Goal: Task Accomplishment & Management: Manage account settings

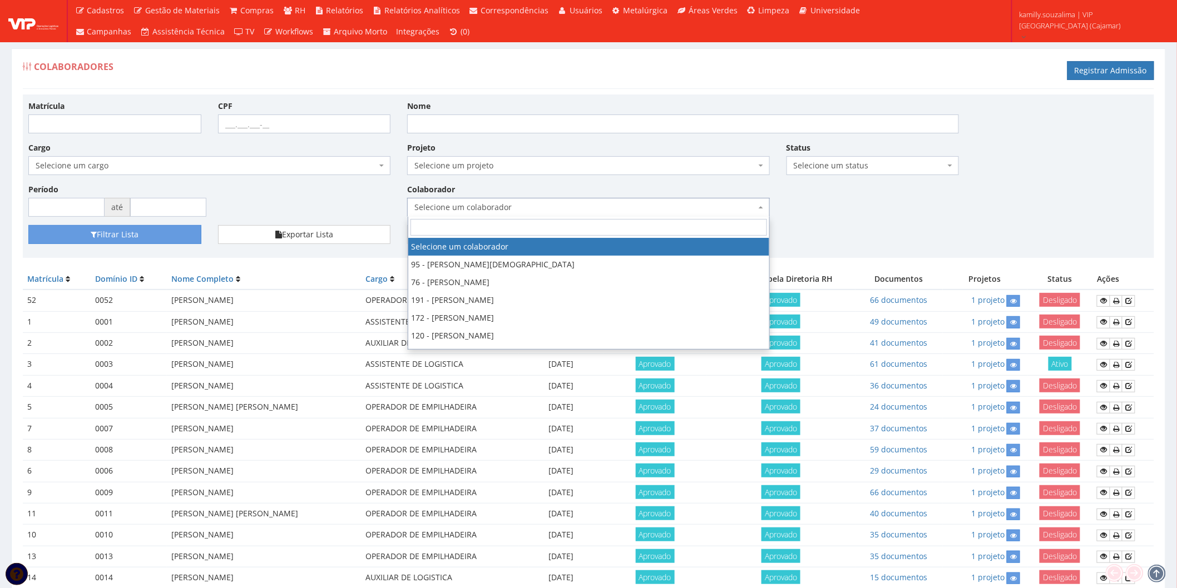
click at [489, 202] on span "Selecione um colaborador" at bounding box center [584, 207] width 341 height 11
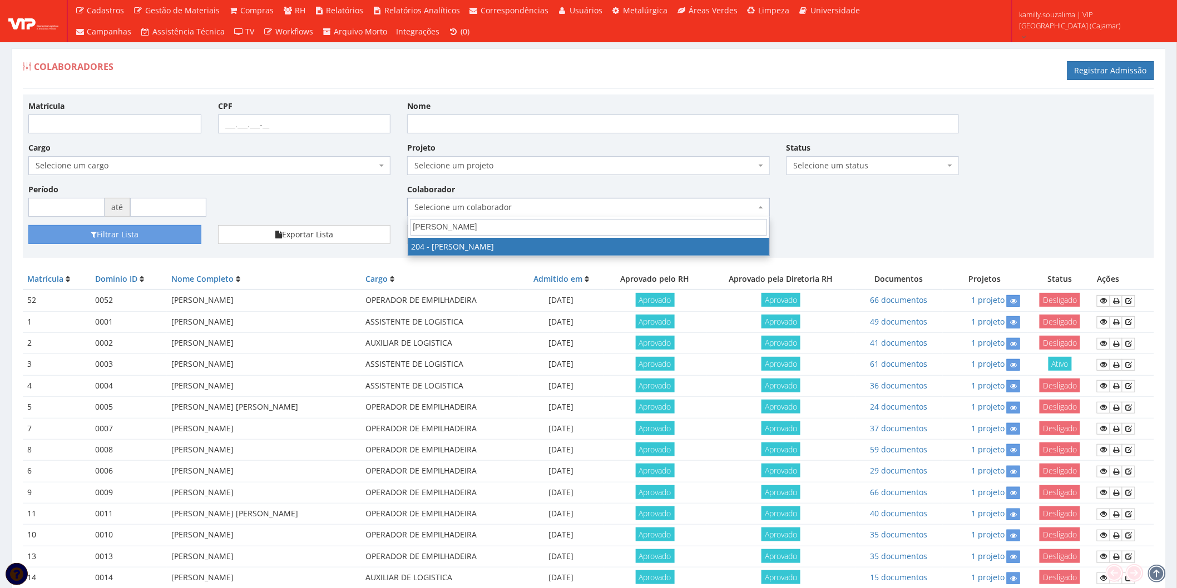
type input "dani"
drag, startPoint x: 483, startPoint y: 241, endPoint x: 399, endPoint y: 243, distance: 84.0
select select "4122"
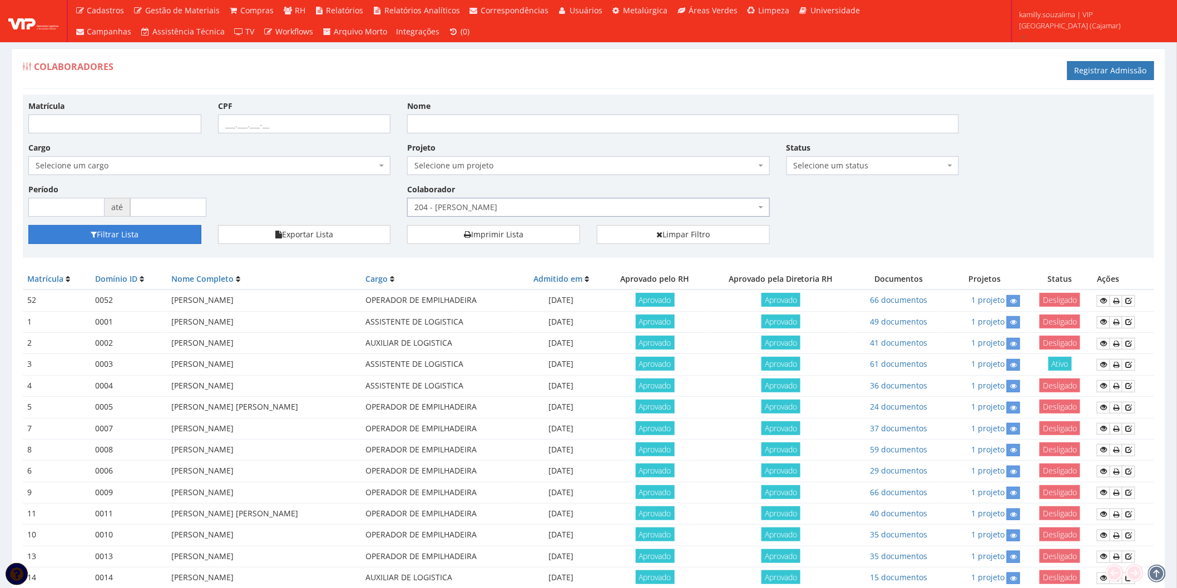
click at [146, 232] on button "Filtrar Lista" at bounding box center [114, 234] width 173 height 19
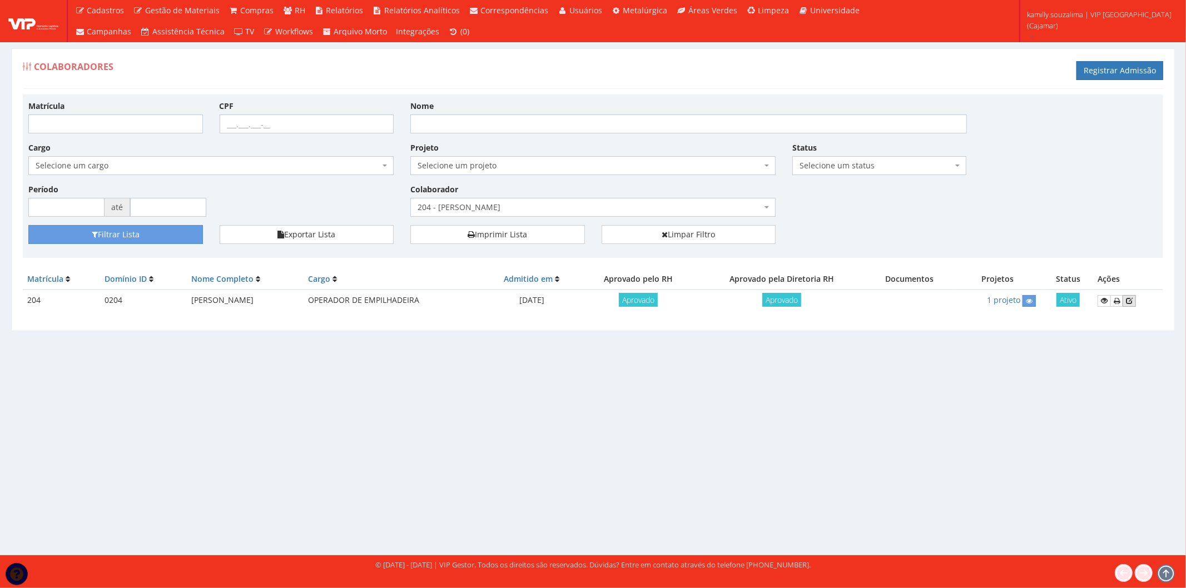
click at [1135, 300] on link at bounding box center [1129, 301] width 13 height 12
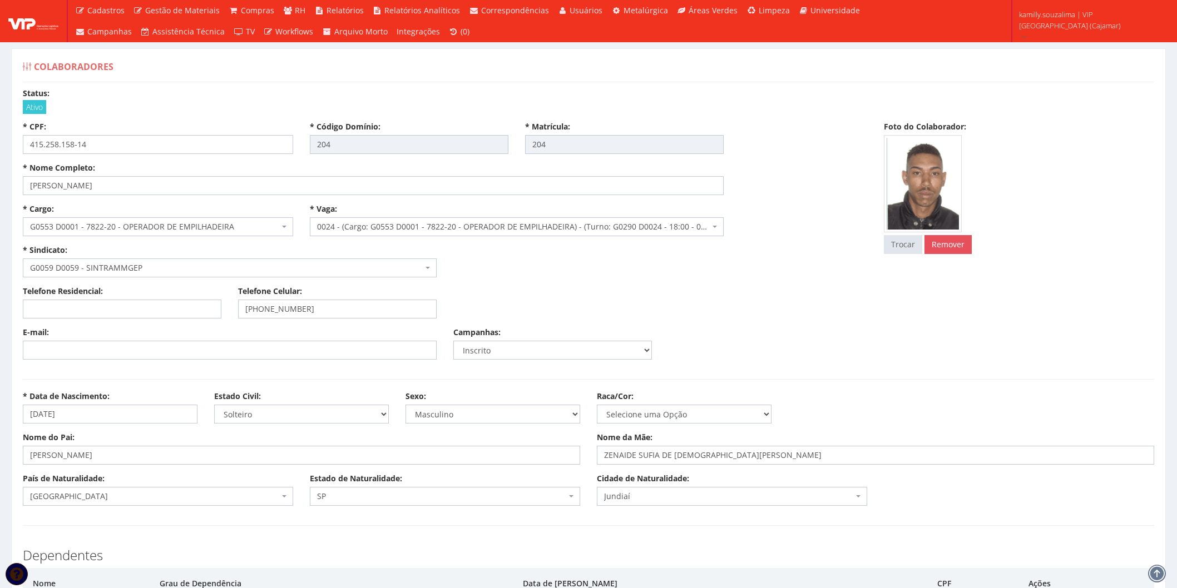
select select
click at [106, 349] on input "E-mail:" at bounding box center [230, 350] width 414 height 19
paste input "Mouradaniel.9601@gmail.fom"
click at [36, 349] on input "Mouradaniel.9601@gmail.fom" at bounding box center [230, 350] width 414 height 19
click at [127, 350] on input "mouradaniel.9601@gmail.fom" at bounding box center [230, 350] width 414 height 19
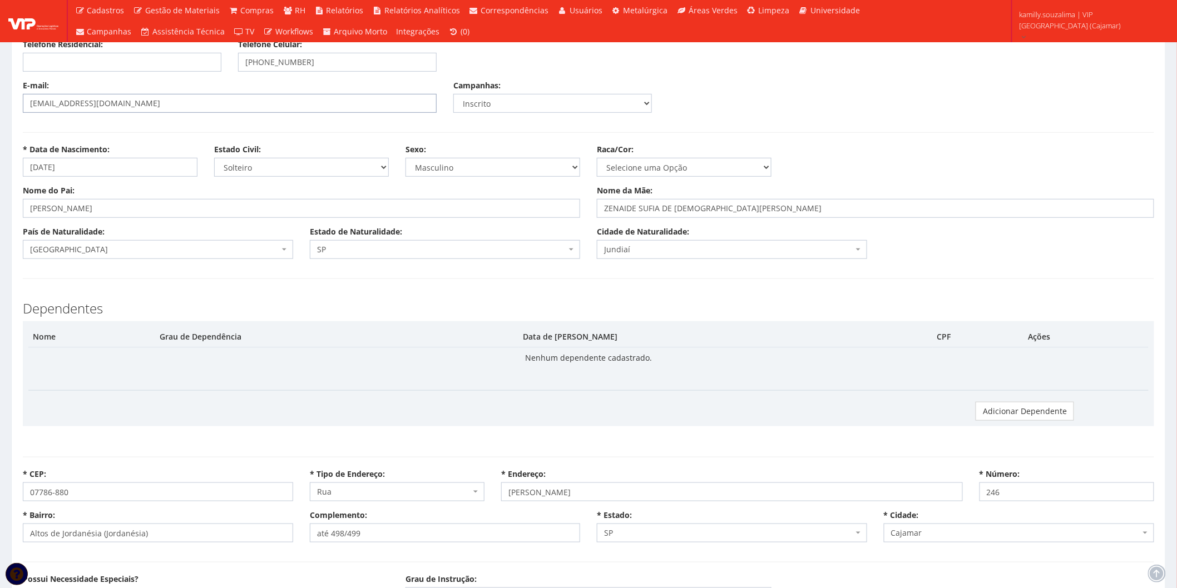
scroll to position [556, 0]
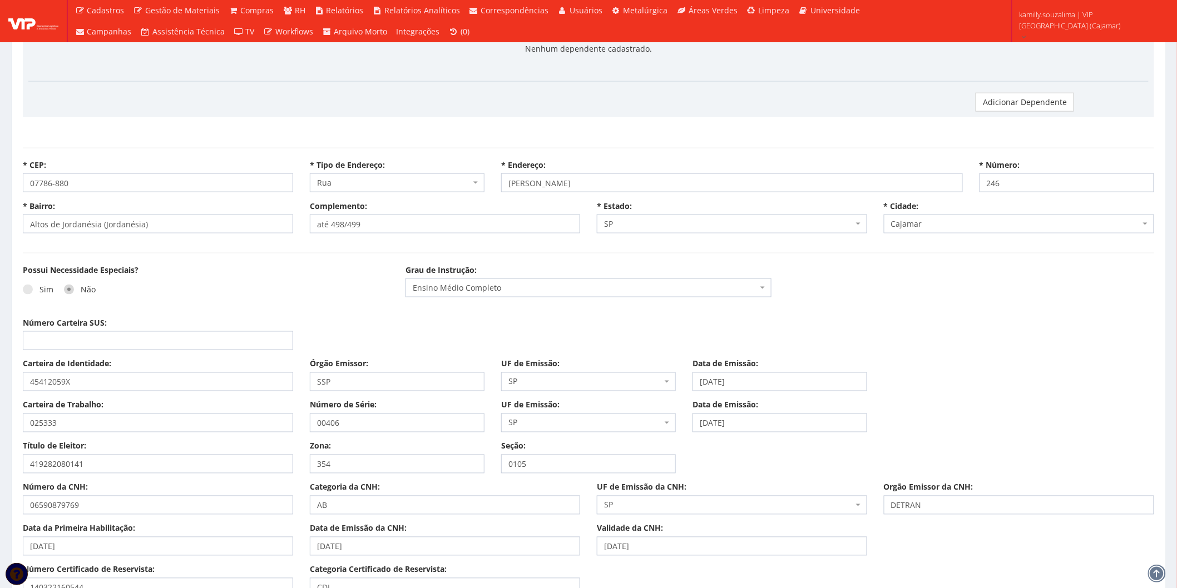
type input "mouradaniel.9601@gmail.com"
click at [75, 341] on input "Número Carteira SUS:" at bounding box center [158, 340] width 270 height 19
click at [98, 338] on input "Número Carteira SUS:" at bounding box center [158, 340] width 270 height 19
type input "705007667845455"
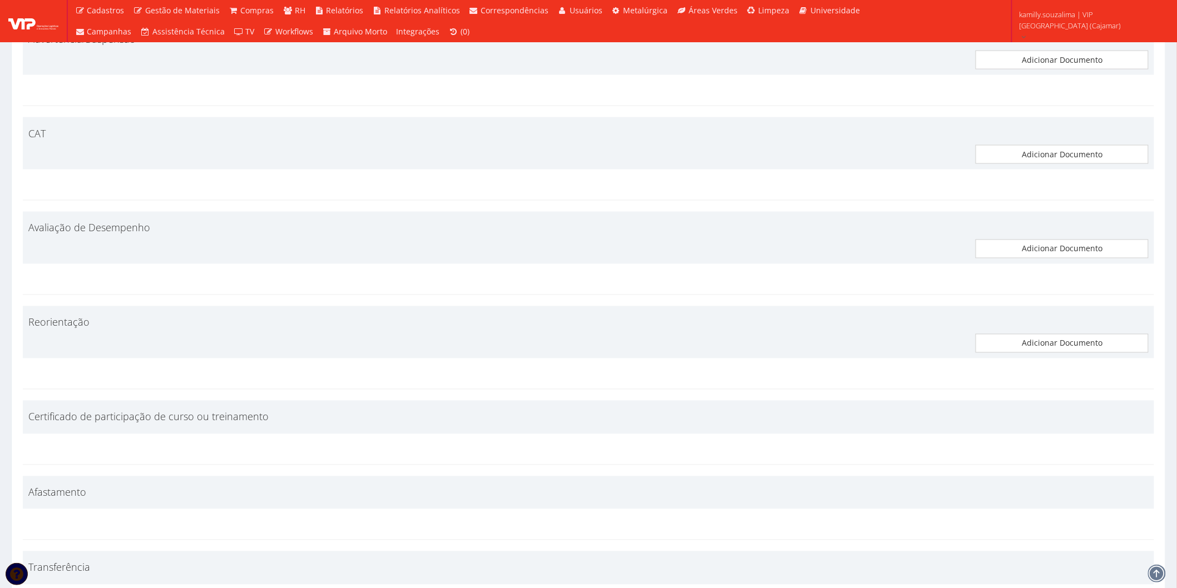
scroll to position [5480, 0]
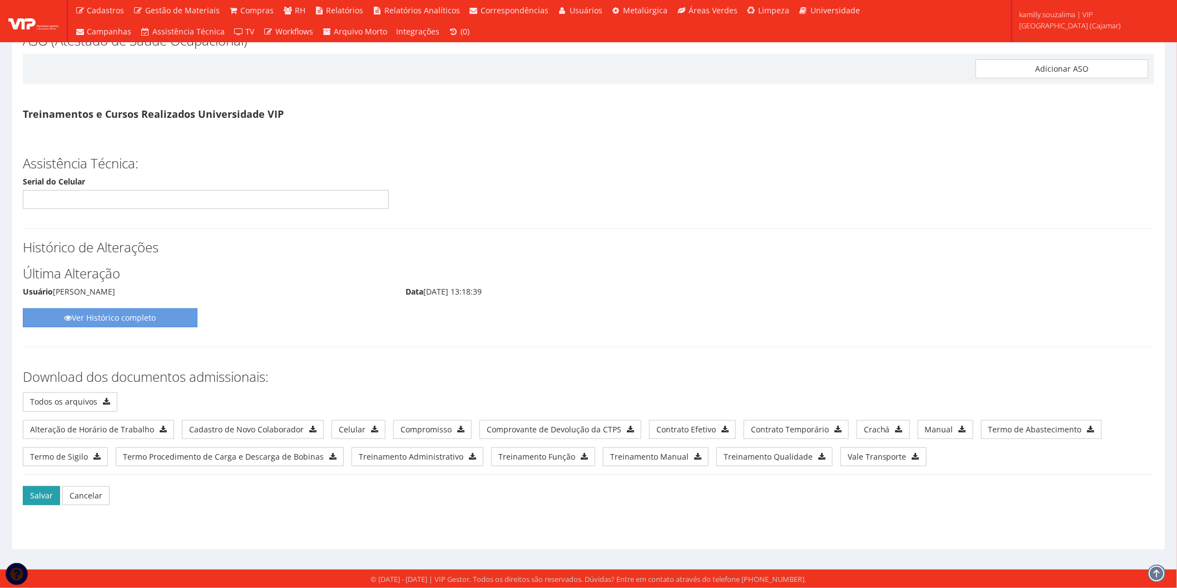
drag, startPoint x: 30, startPoint y: 502, endPoint x: 23, endPoint y: 502, distance: 7.2
click at [23, 502] on button "Salvar" at bounding box center [41, 496] width 37 height 19
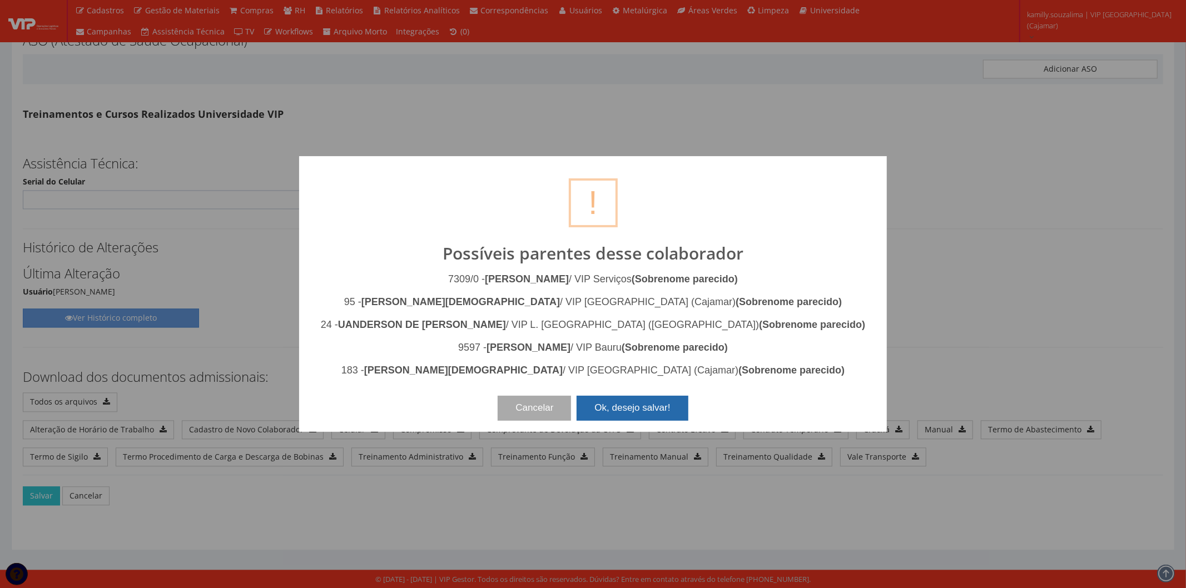
click at [655, 409] on button "Ok, desejo salvar!" at bounding box center [632, 408] width 111 height 24
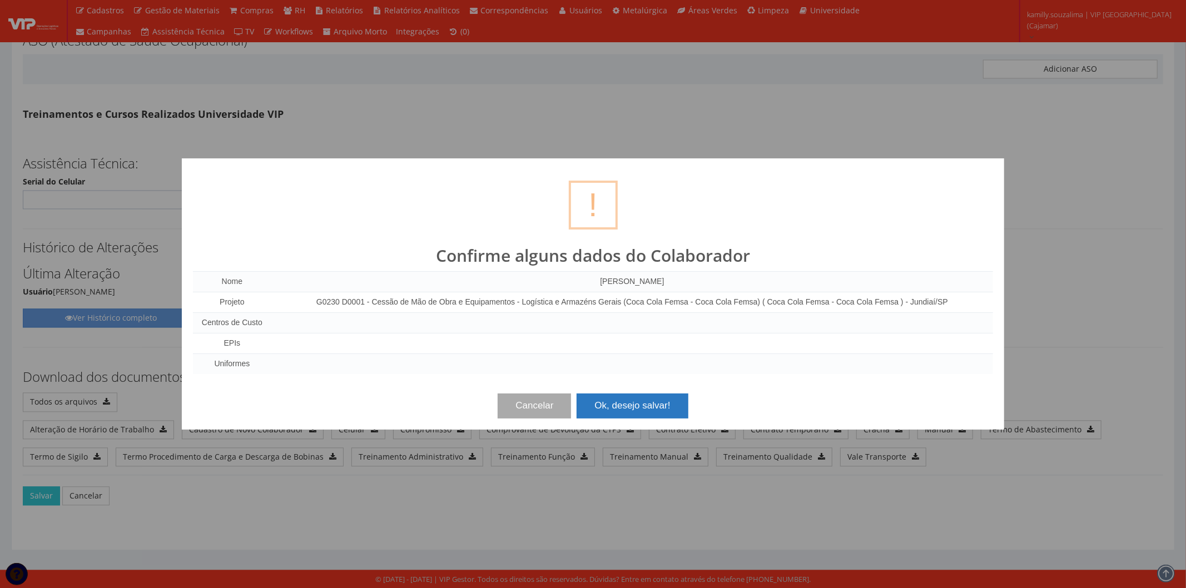
click at [649, 404] on button "Ok, desejo salvar!" at bounding box center [632, 406] width 111 height 24
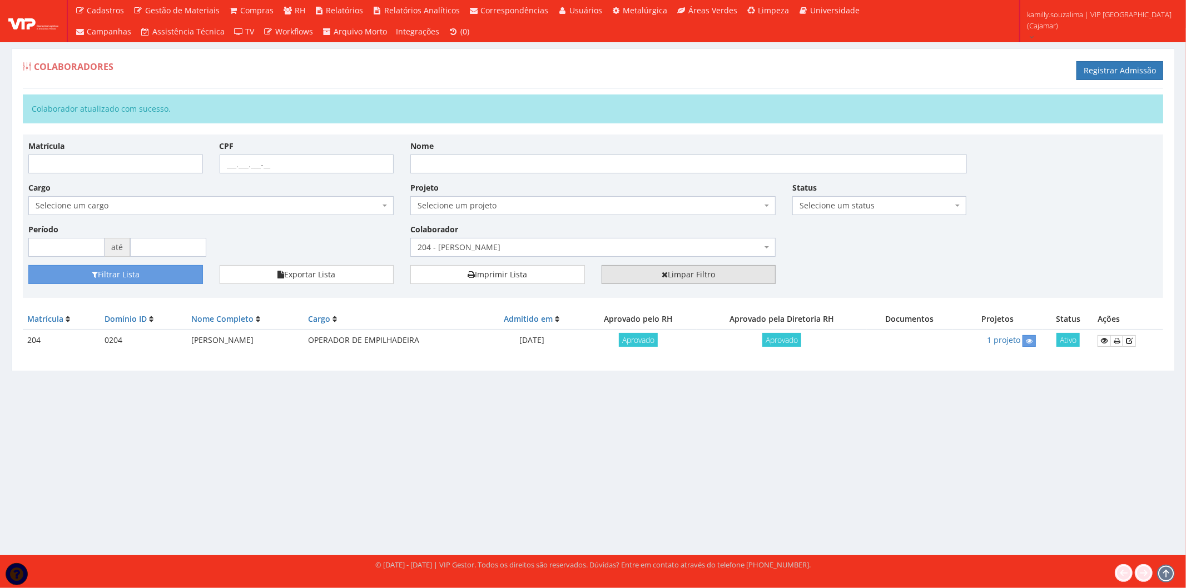
click at [727, 275] on link "Limpar Filtro" at bounding box center [689, 274] width 175 height 19
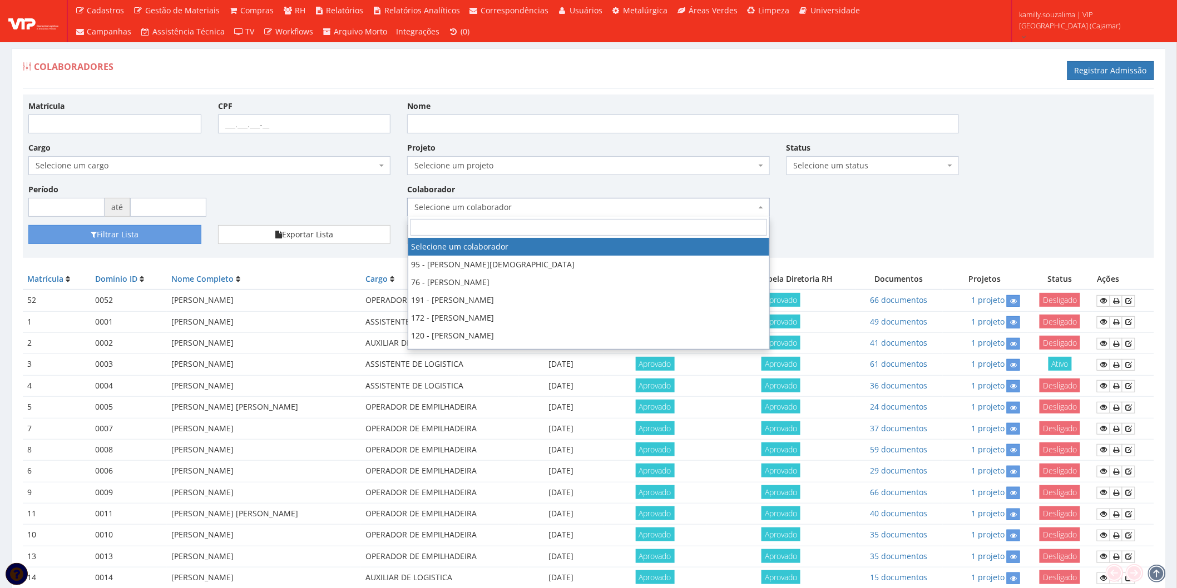
drag, startPoint x: 482, startPoint y: 208, endPoint x: 475, endPoint y: 204, distance: 7.7
click at [477, 206] on span "Selecione um colaborador" at bounding box center [584, 207] width 341 height 11
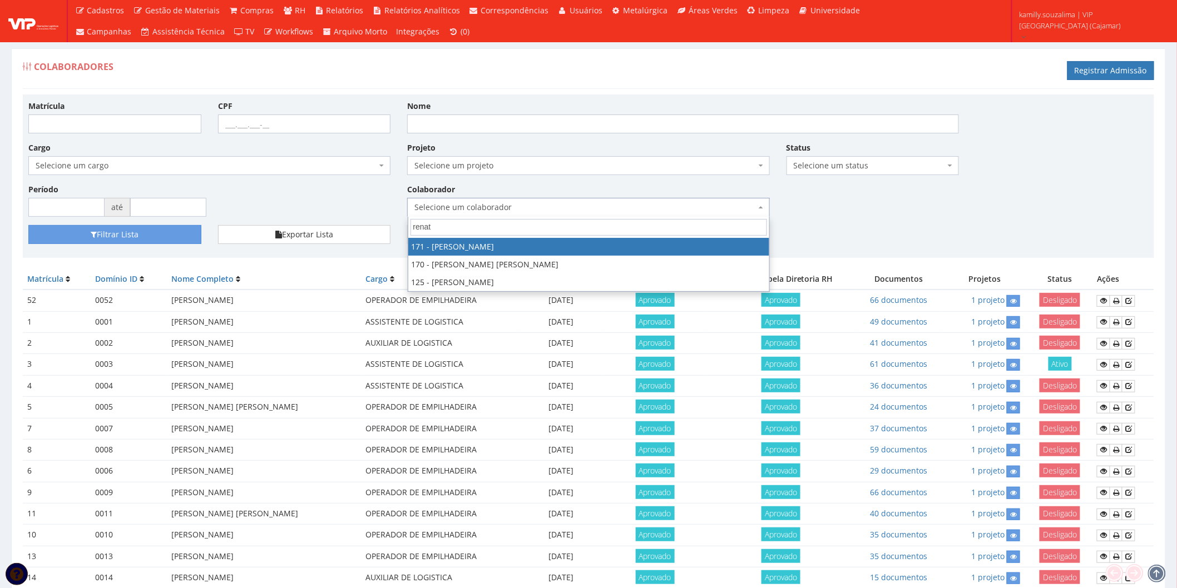
type input "renat"
select select "4058"
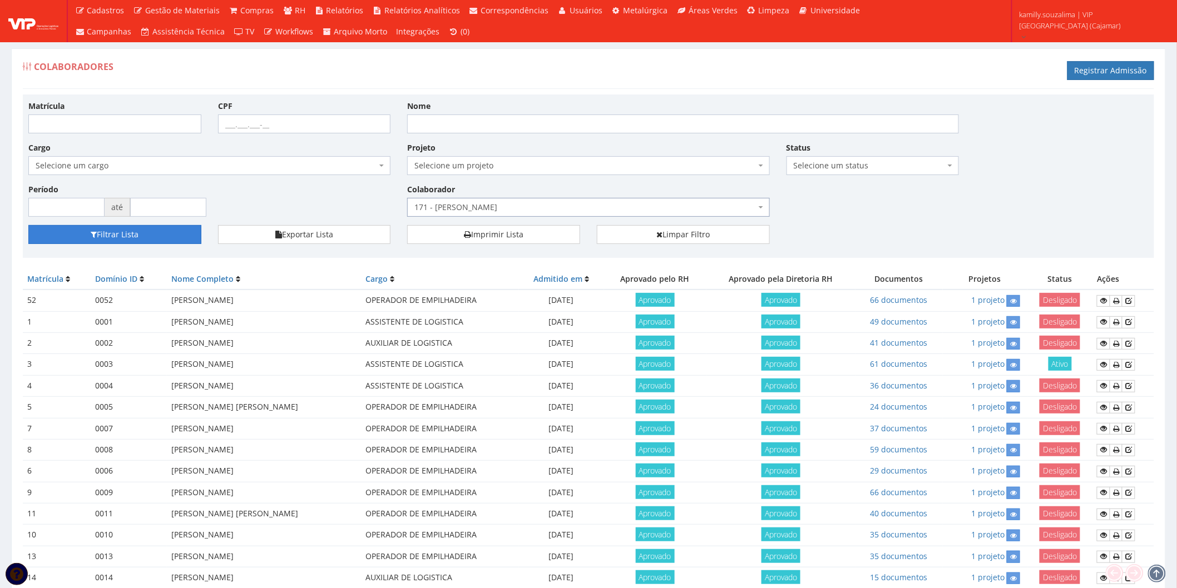
click at [150, 243] on button "Filtrar Lista" at bounding box center [114, 234] width 173 height 19
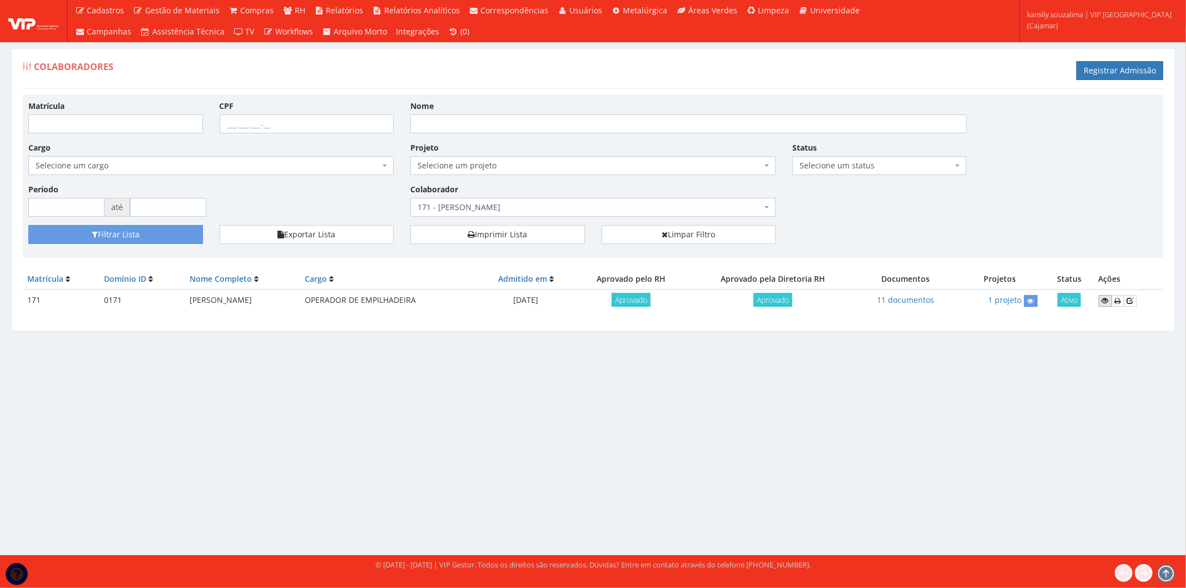
click at [1108, 302] on icon at bounding box center [1105, 301] width 7 height 8
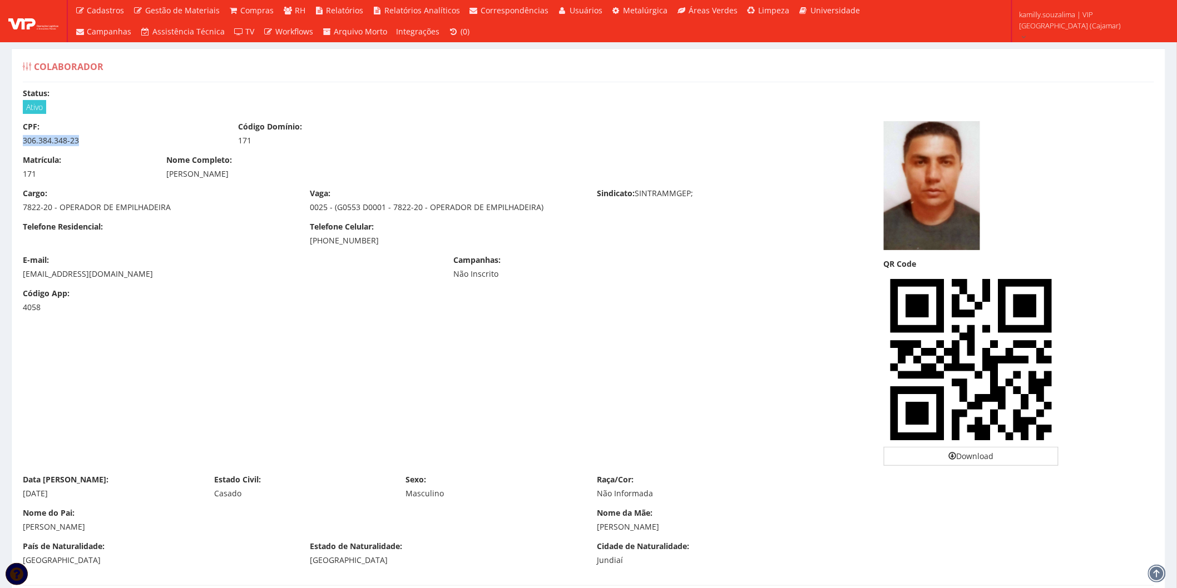
drag, startPoint x: 88, startPoint y: 140, endPoint x: 21, endPoint y: 136, distance: 66.9
click at [21, 136] on div "CPF: 306.384.348-23" at bounding box center [121, 133] width 215 height 25
copy div "306.384.348-23"
